Goal: Task Accomplishment & Management: Use online tool/utility

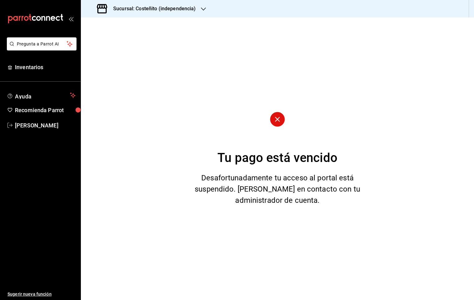
click at [149, 12] on h3 "Sucursal: Costeñito (independencia)" at bounding box center [152, 8] width 88 height 7
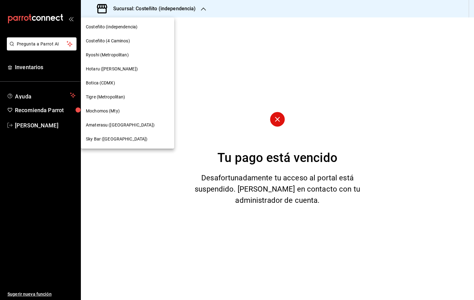
click at [110, 111] on span "Mochomos (Mty)" at bounding box center [103, 111] width 34 height 7
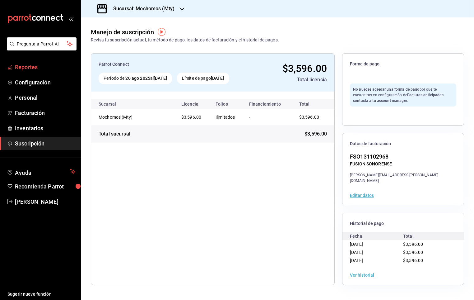
click at [49, 73] on link "Reportes" at bounding box center [40, 66] width 81 height 13
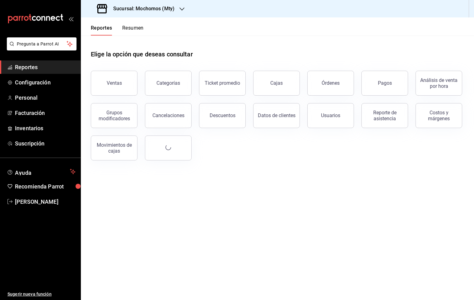
drag, startPoint x: 383, startPoint y: 77, endPoint x: 381, endPoint y: 80, distance: 3.8
click at [381, 79] on button "Pagos" at bounding box center [385, 83] width 47 height 25
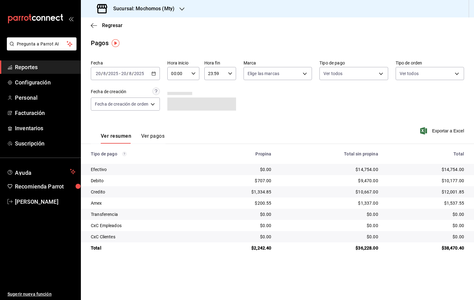
click at [195, 69] on div "00:00 Hora inicio" at bounding box center [183, 73] width 32 height 13
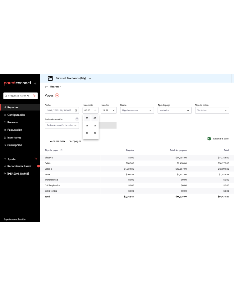
scroll to position [47, 0]
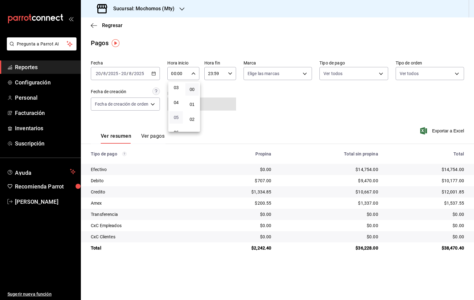
click at [179, 115] on span "05" at bounding box center [176, 117] width 6 height 5
type input "05:00"
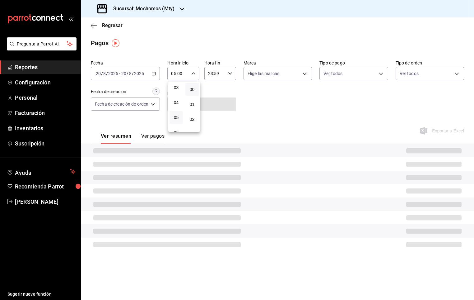
click at [225, 98] on div at bounding box center [237, 150] width 474 height 300
